Goal: Find specific page/section: Find specific page/section

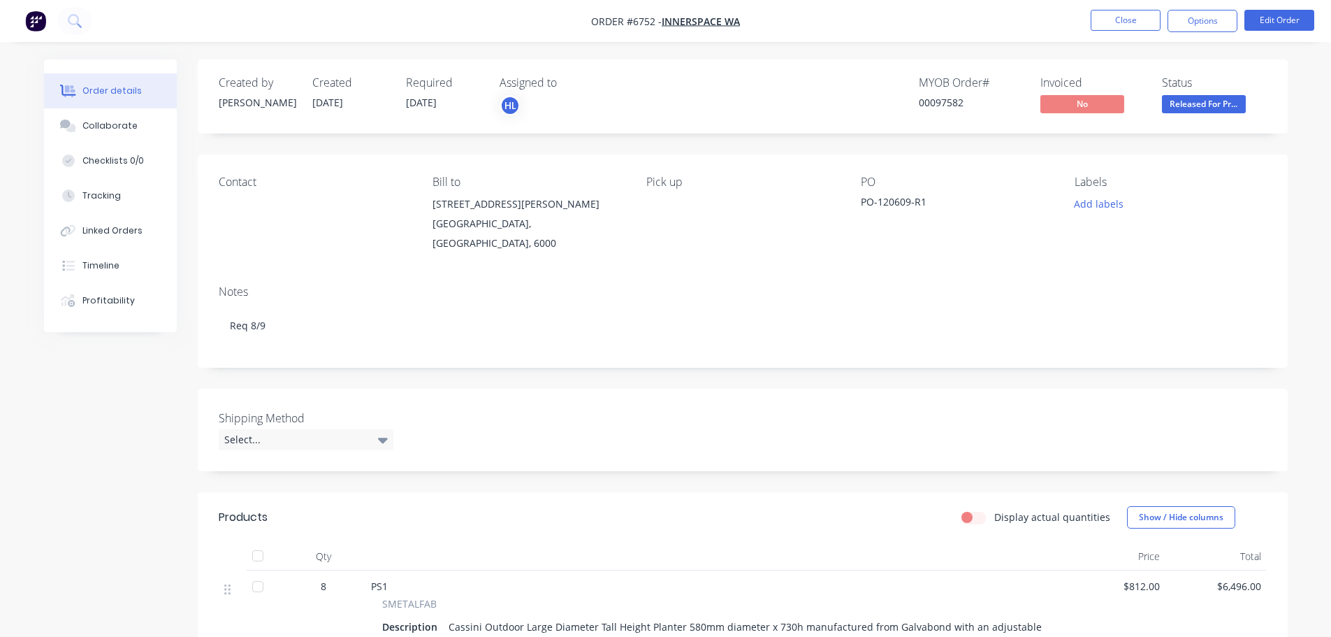
scroll to position [989, 0]
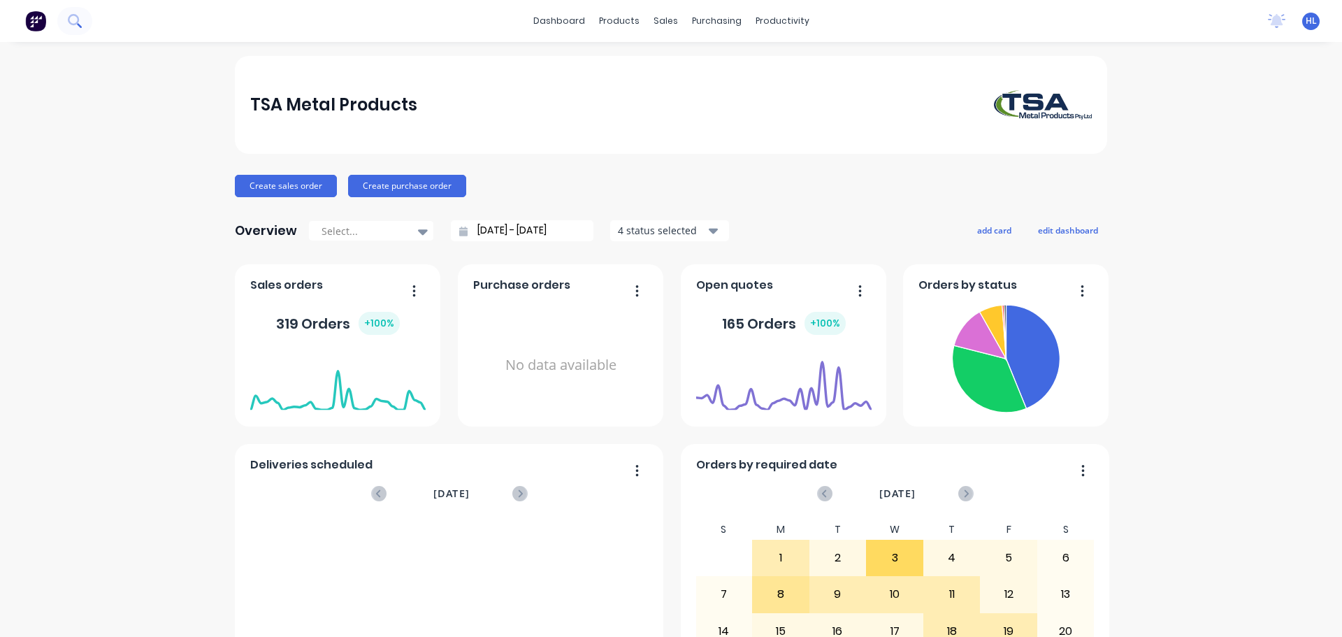
click at [75, 15] on icon at bounding box center [73, 19] width 11 height 11
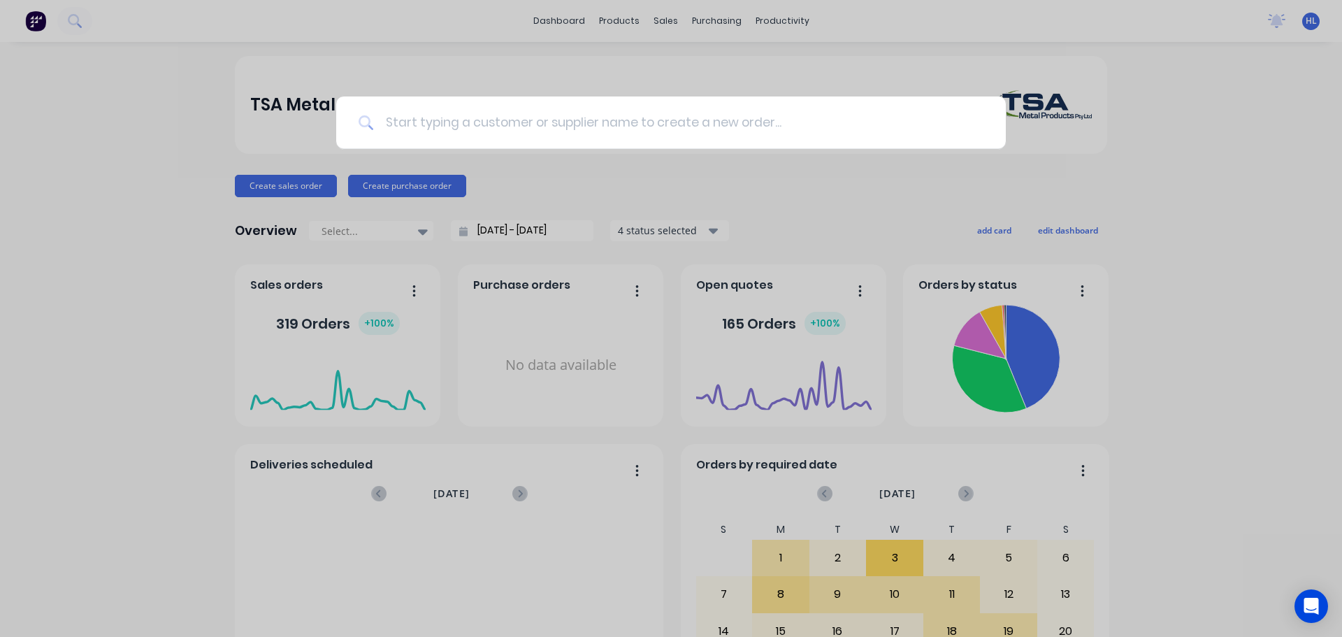
click at [452, 131] on input at bounding box center [678, 122] width 609 height 52
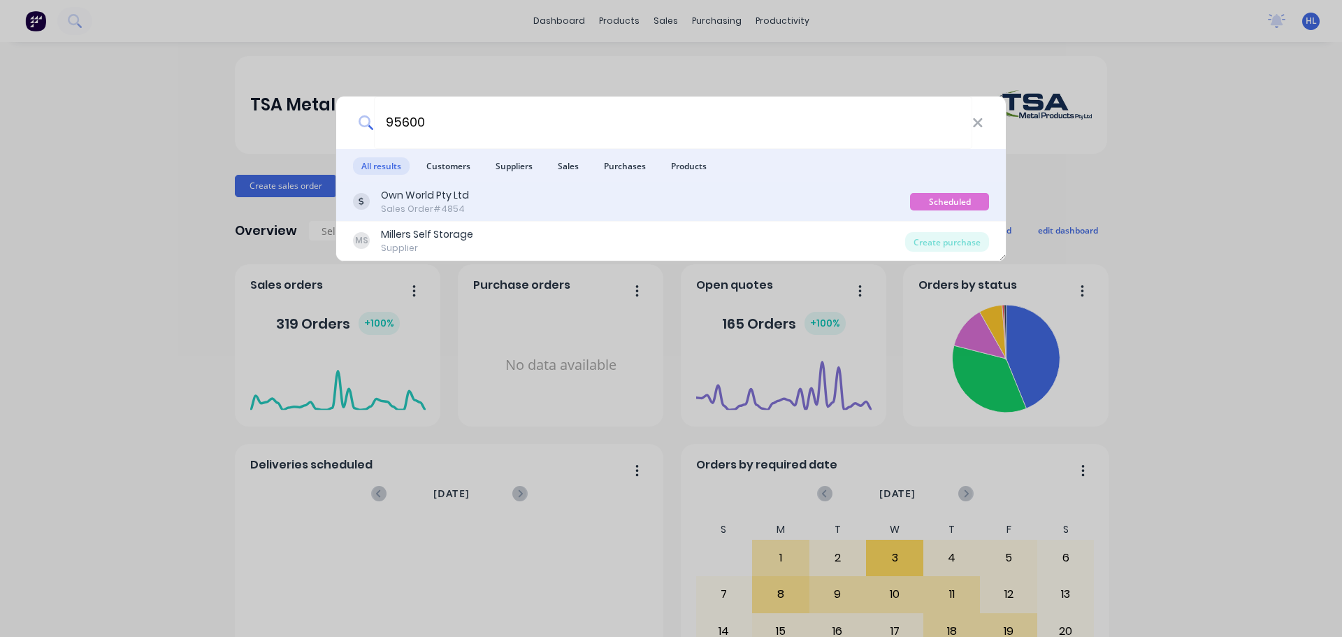
type input "95600"
click at [435, 201] on div "Own World Pty Ltd" at bounding box center [425, 195] width 88 height 15
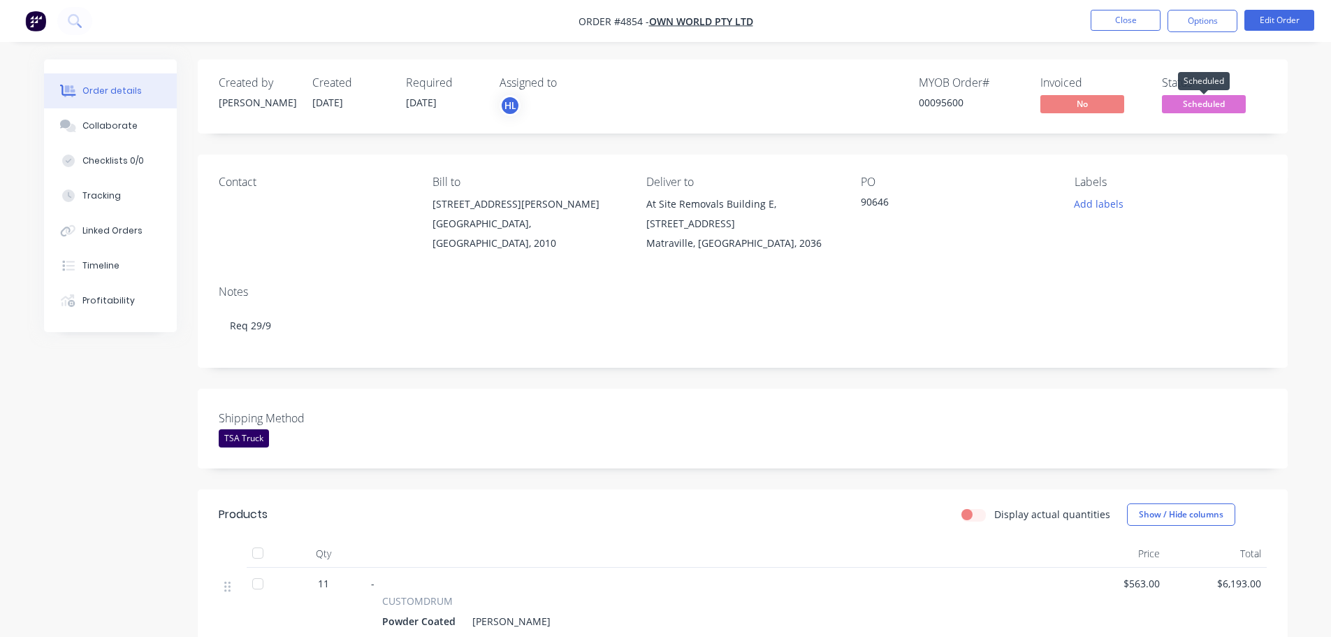
click at [1208, 100] on span "Scheduled" at bounding box center [1204, 103] width 84 height 17
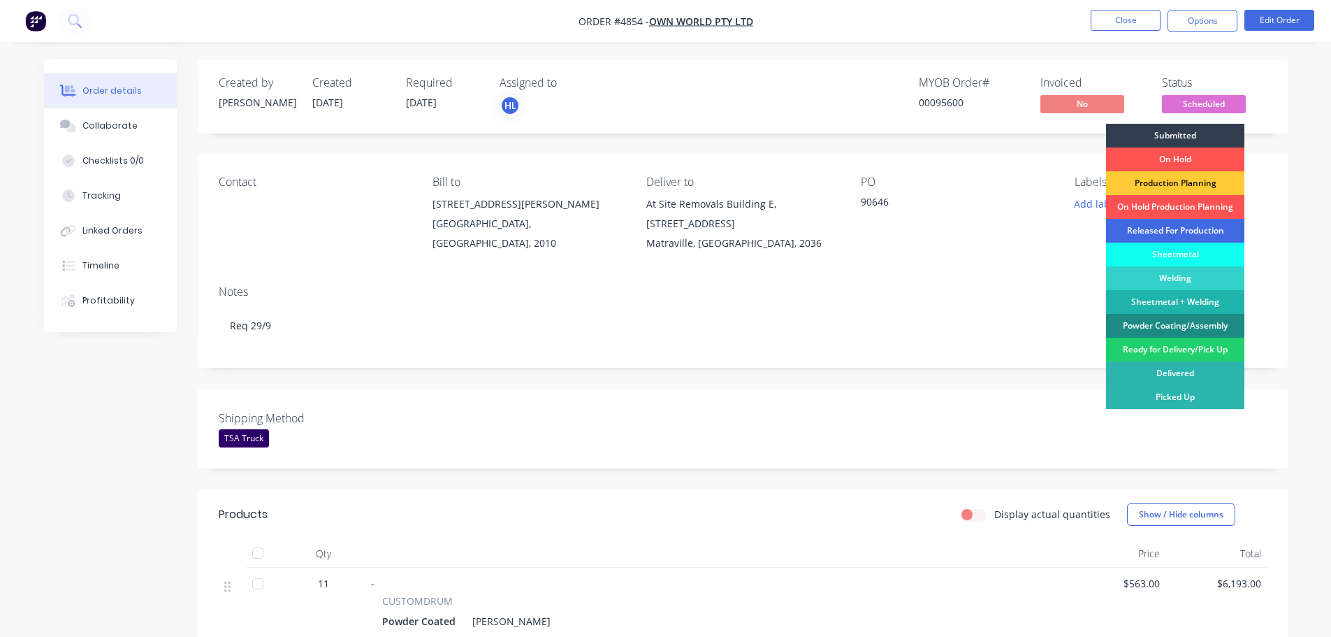
click at [1157, 230] on div "Released For Production" at bounding box center [1175, 231] width 138 height 24
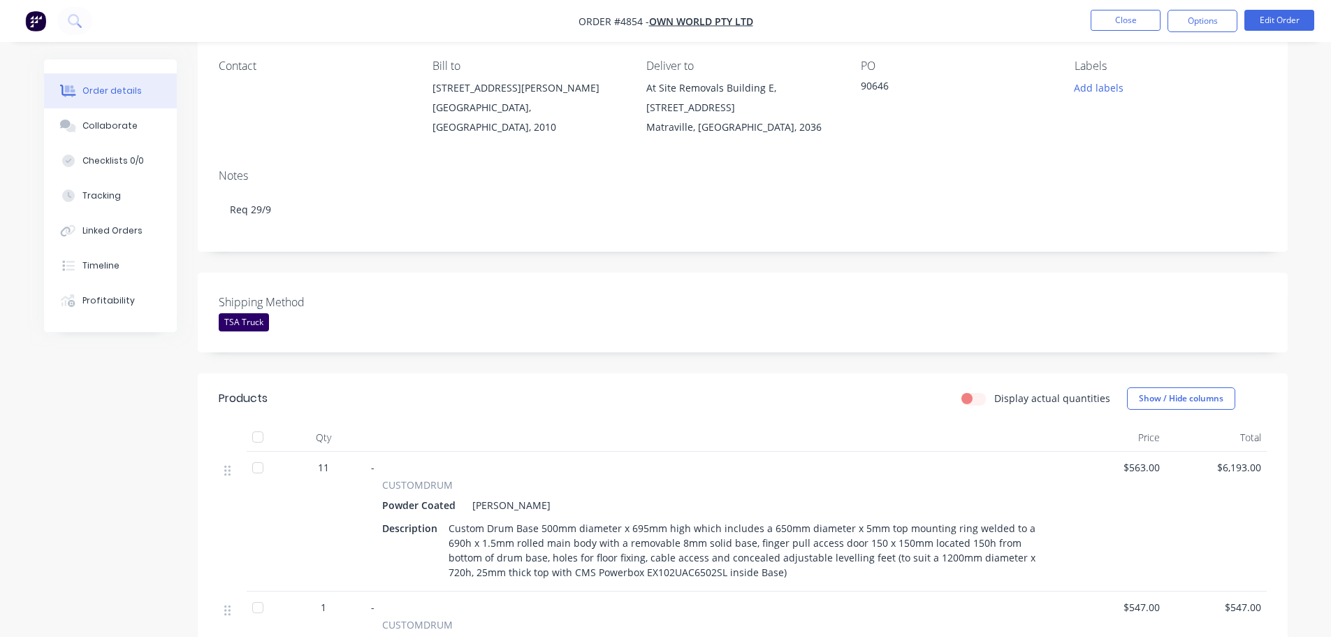
scroll to position [140, 0]
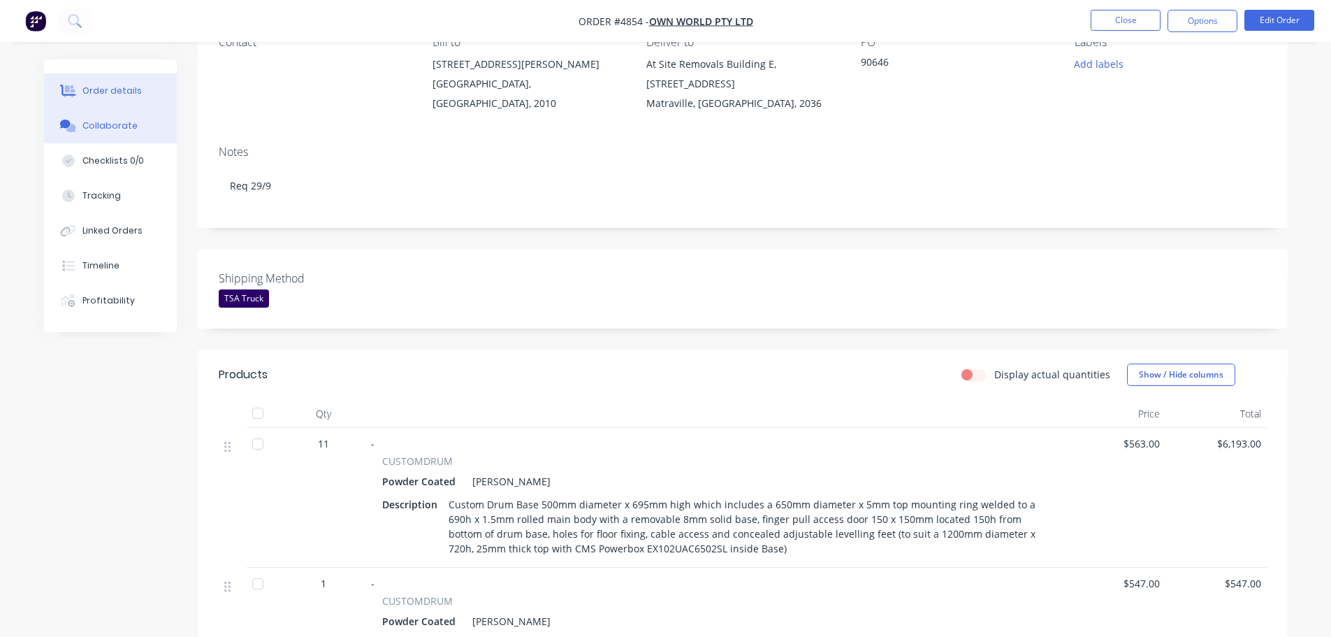
click at [120, 124] on div "Collaborate" at bounding box center [109, 125] width 55 height 13
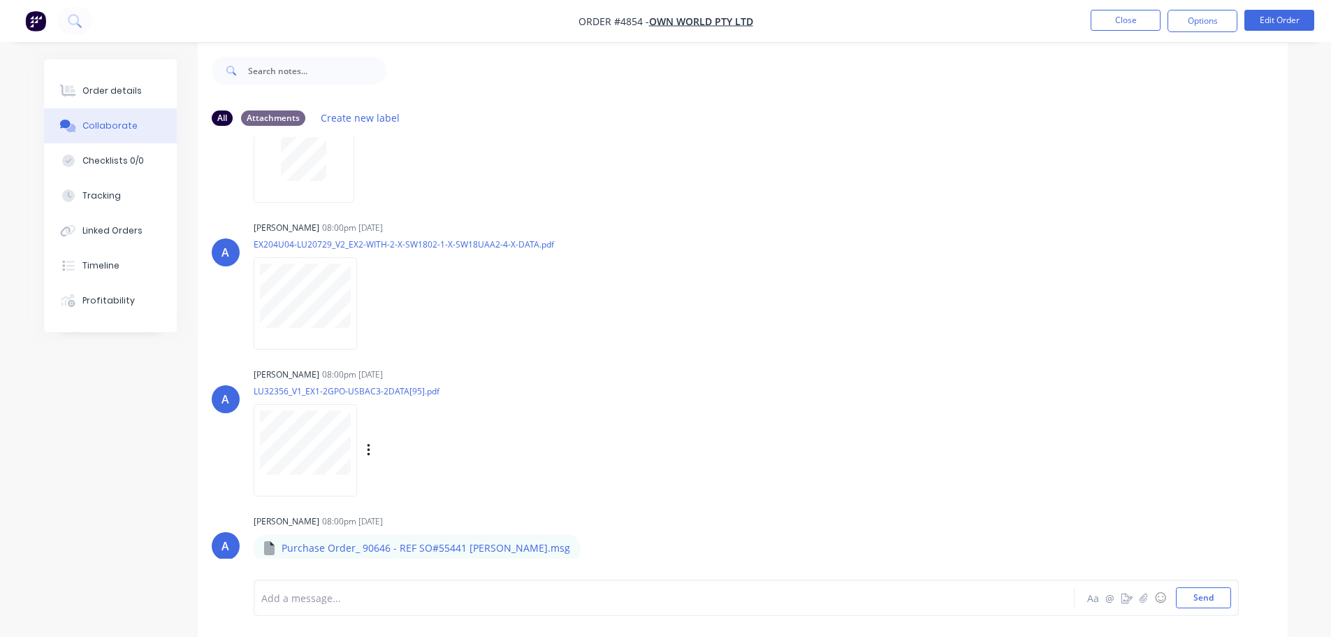
scroll to position [21, 0]
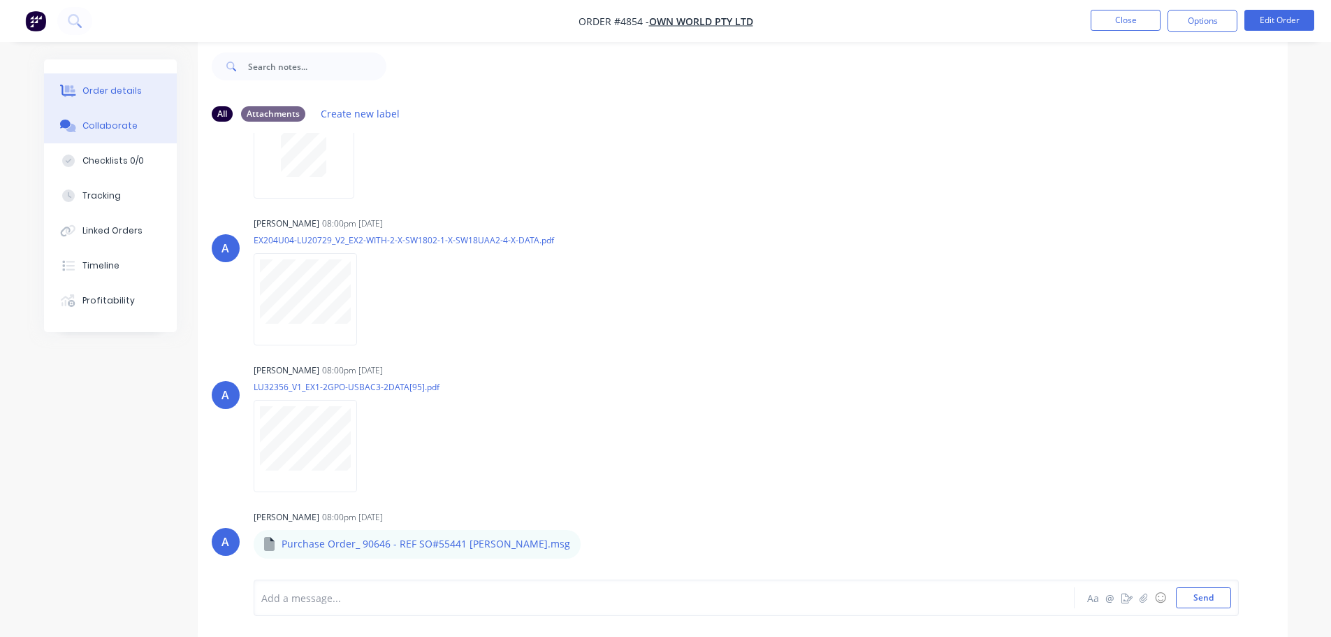
click at [107, 92] on div "Order details" at bounding box center [111, 91] width 59 height 13
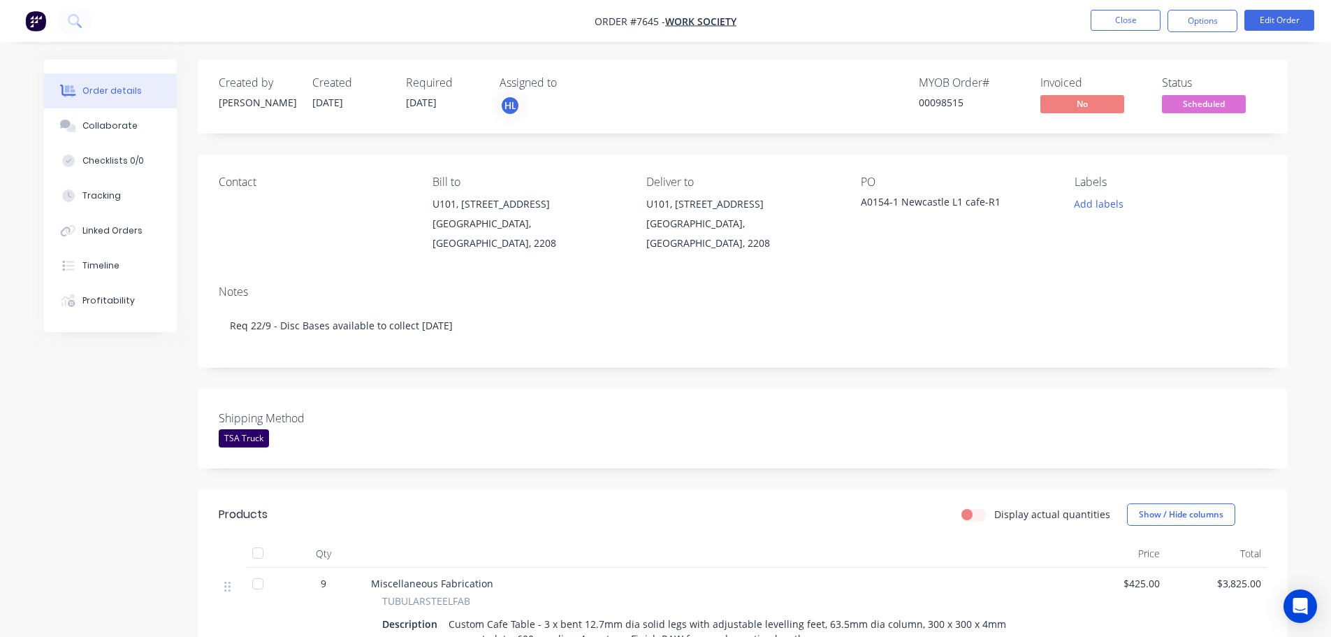
click at [38, 14] on img "button" at bounding box center [35, 20] width 21 height 21
